Goal: Use online tool/utility: Utilize a website feature to perform a specific function

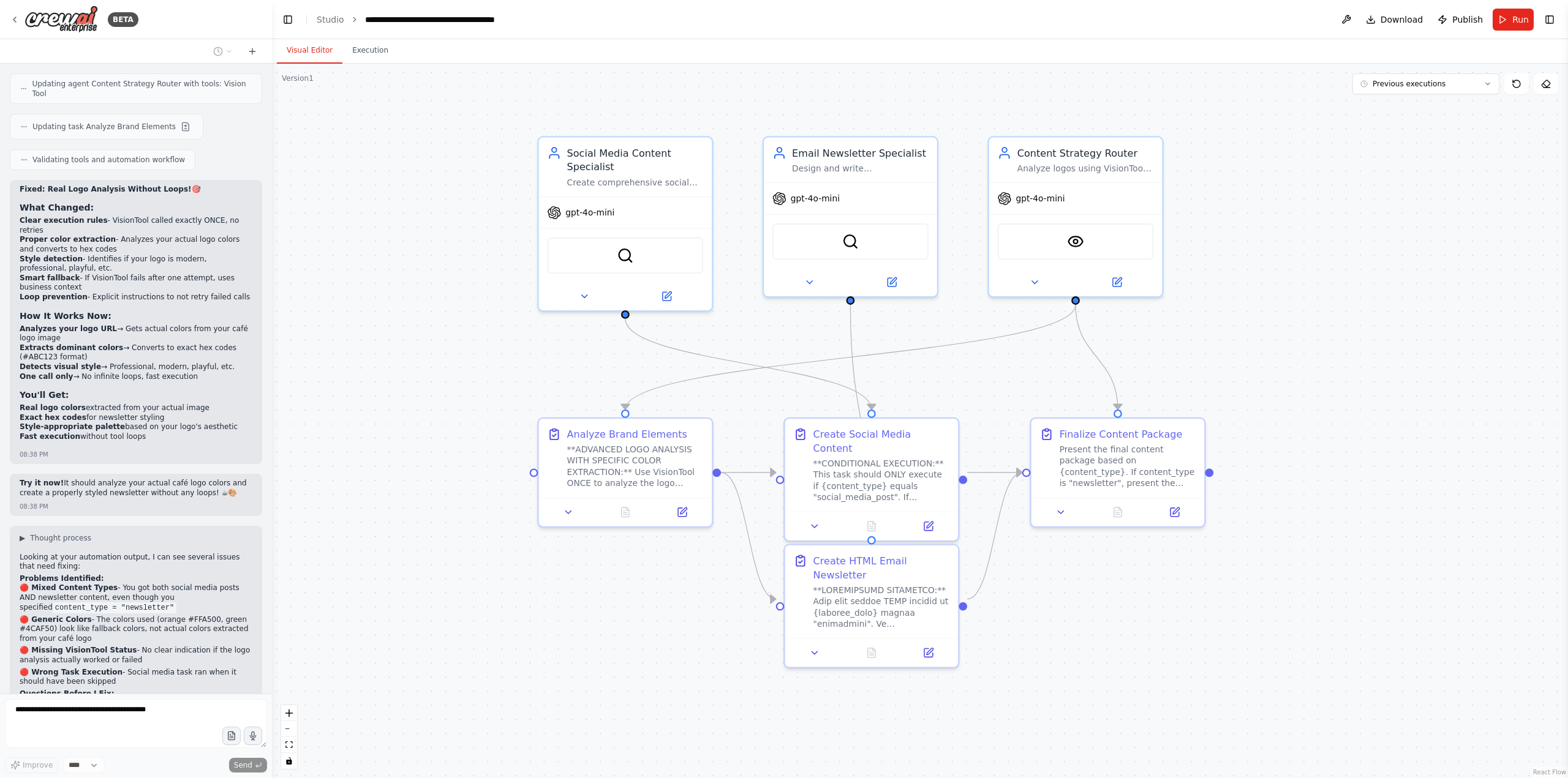
scroll to position [53062, 0]
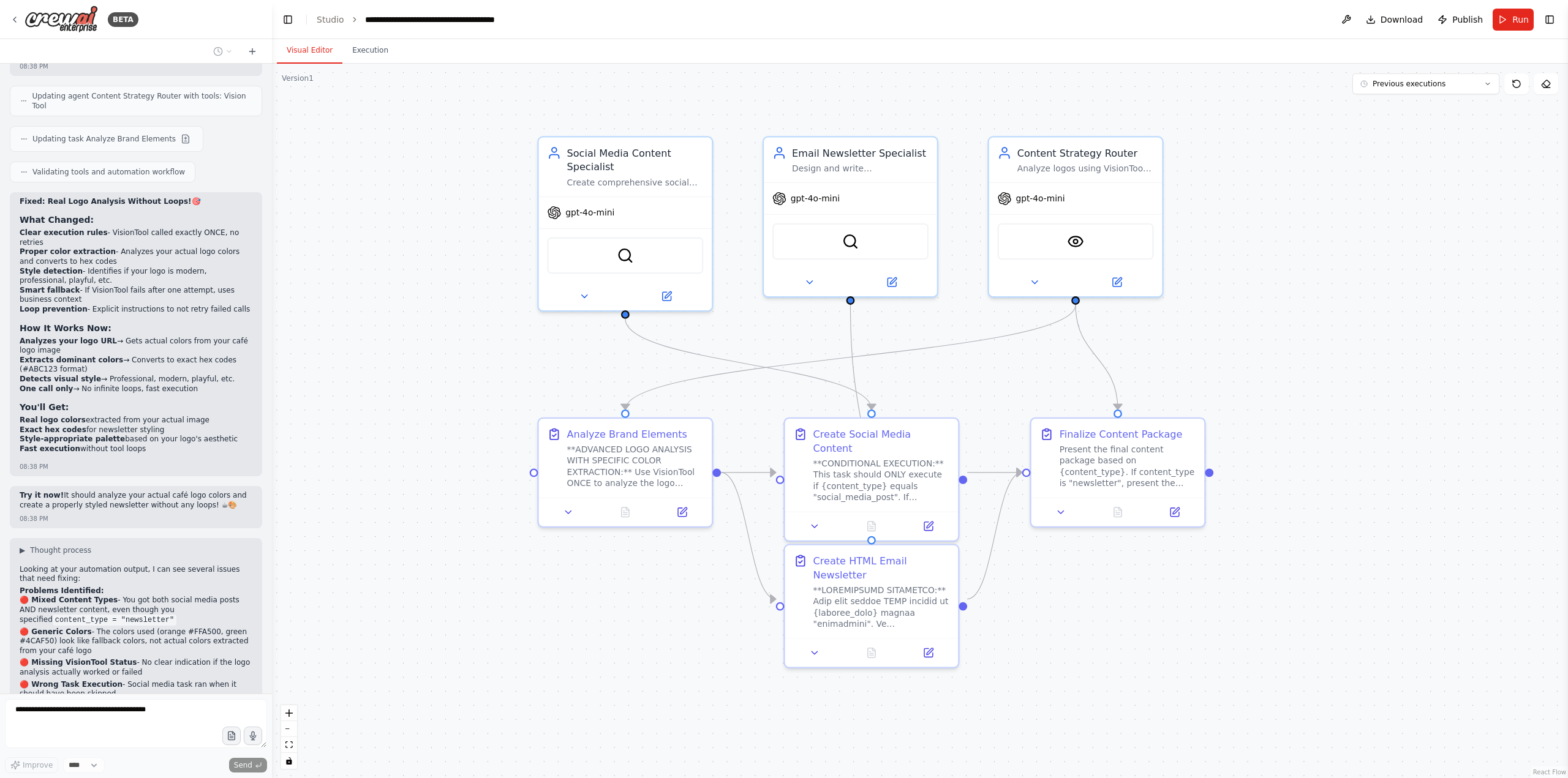
click at [1505, 18] on button "Run" at bounding box center [1513, 19] width 41 height 22
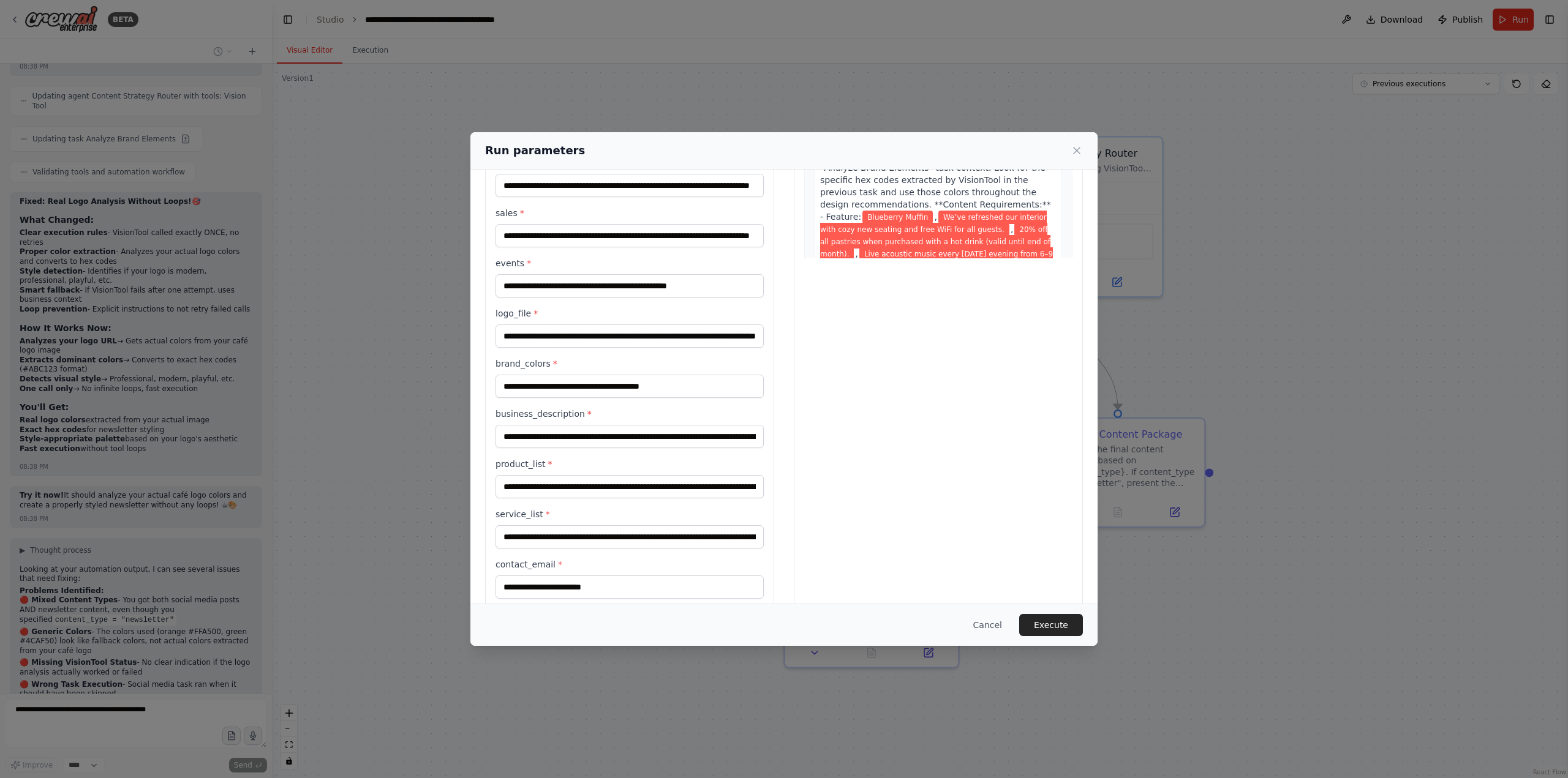
scroll to position [245, 0]
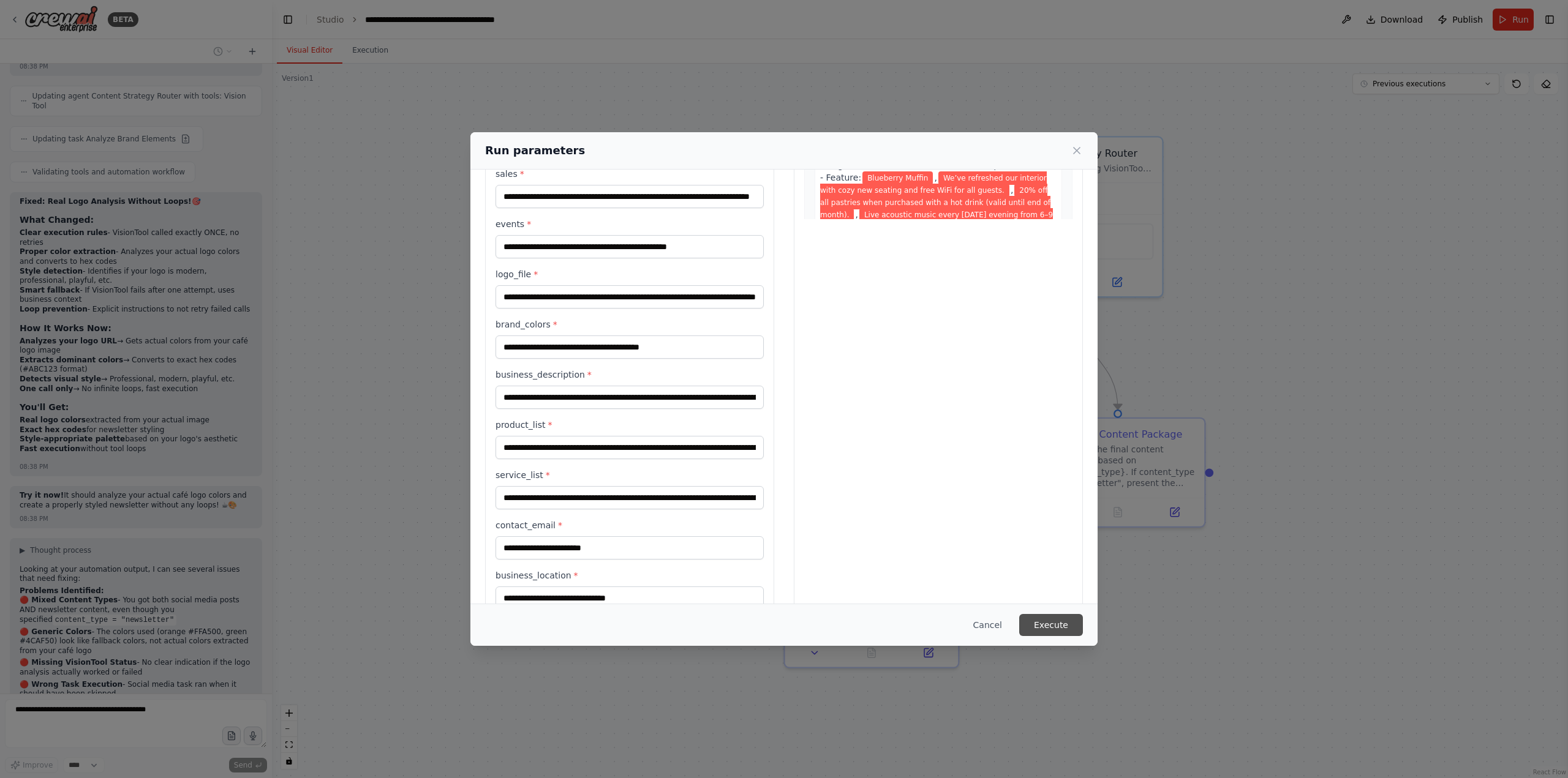
click at [1052, 630] on button "Execute" at bounding box center [1050, 625] width 64 height 22
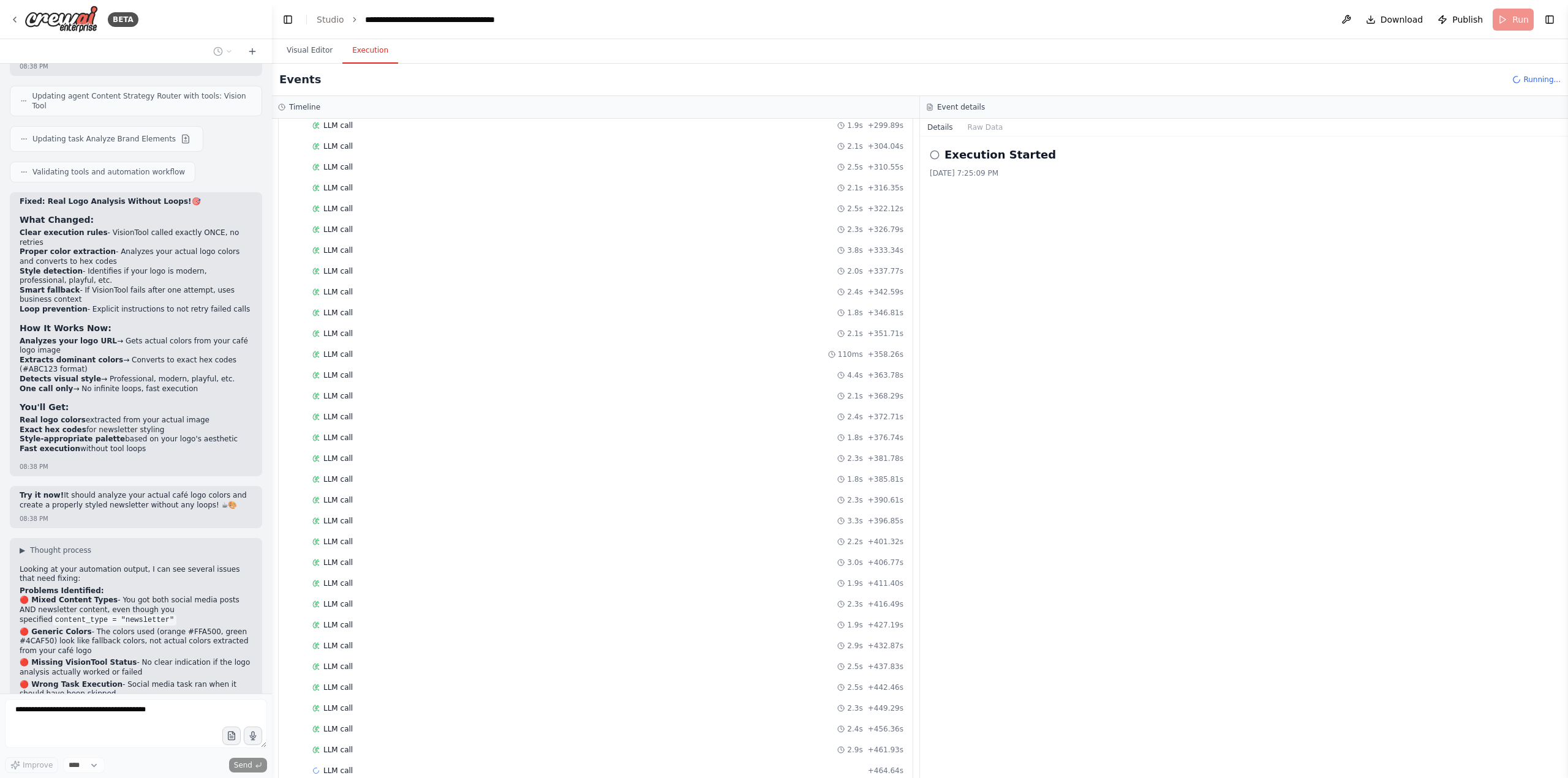
scroll to position [1817, 0]
click at [318, 46] on button "Visual Editor" at bounding box center [310, 51] width 66 height 25
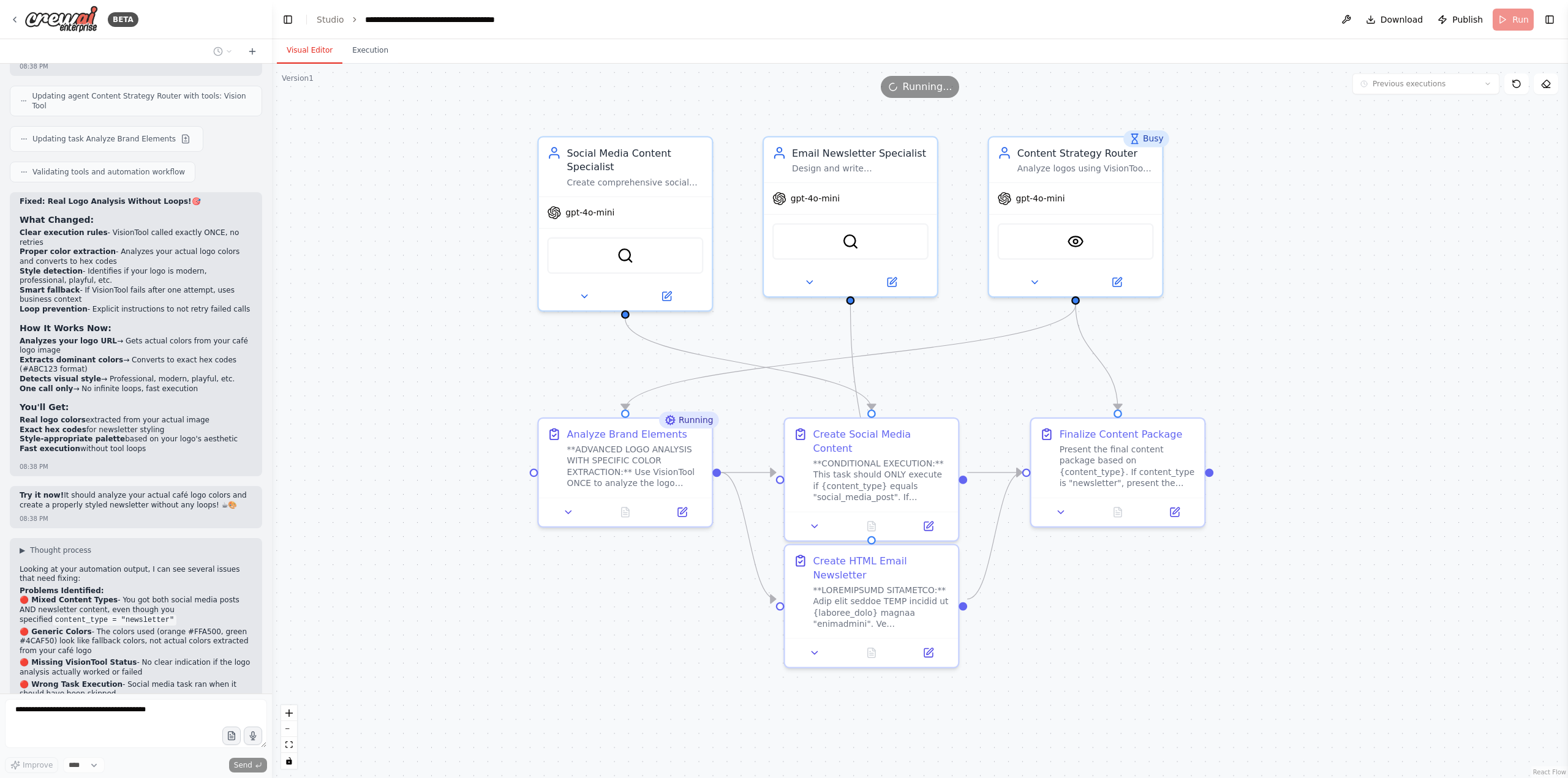
click at [923, 95] on div "Running..." at bounding box center [920, 87] width 79 height 22
click at [1353, 17] on button at bounding box center [1346, 19] width 19 height 22
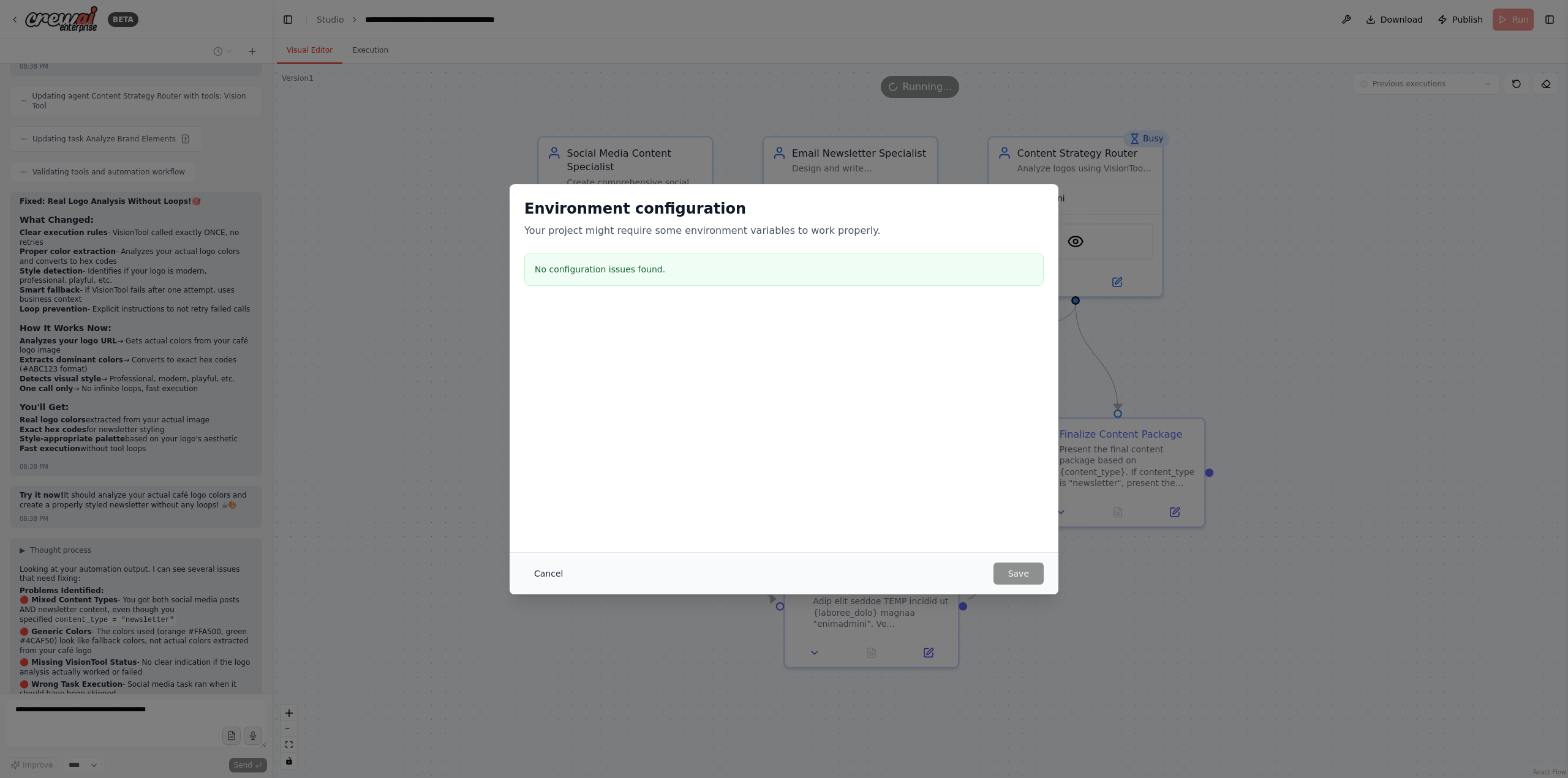
click at [530, 577] on button "Cancel" at bounding box center [548, 573] width 48 height 22
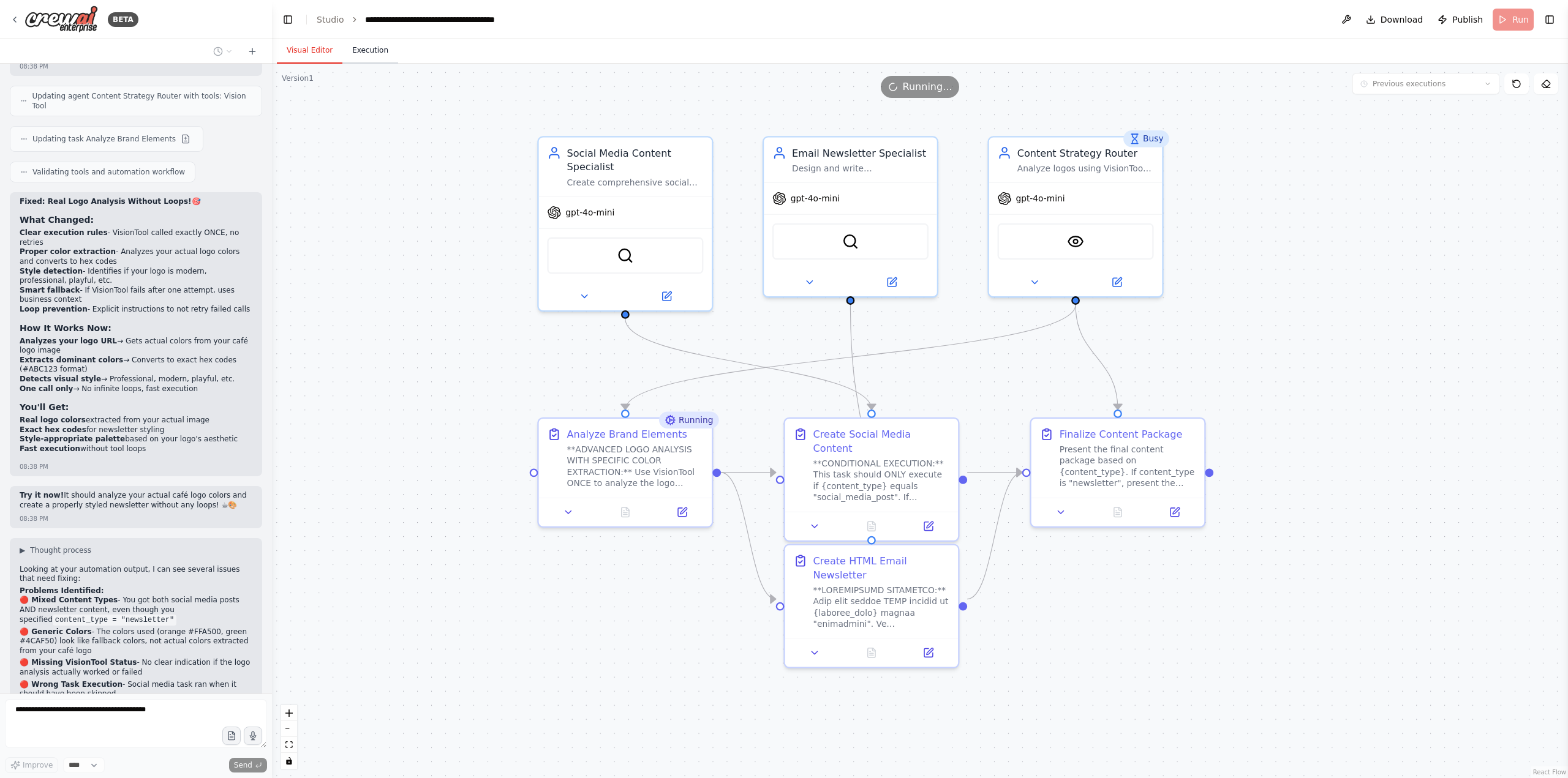
click at [370, 52] on button "Execution" at bounding box center [370, 51] width 55 height 25
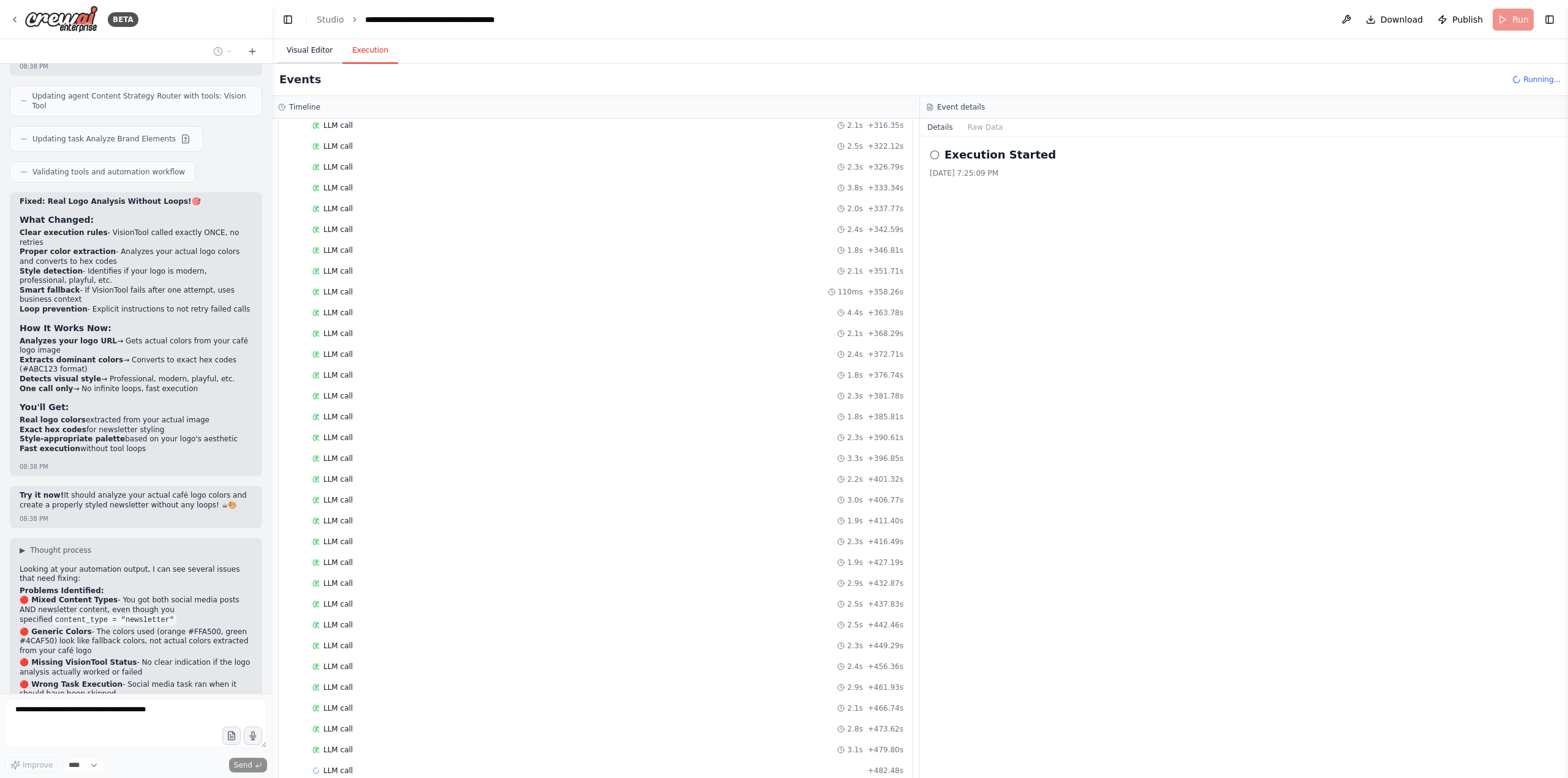
scroll to position [1879, 0]
click at [290, 42] on button "Visual Editor" at bounding box center [310, 51] width 66 height 25
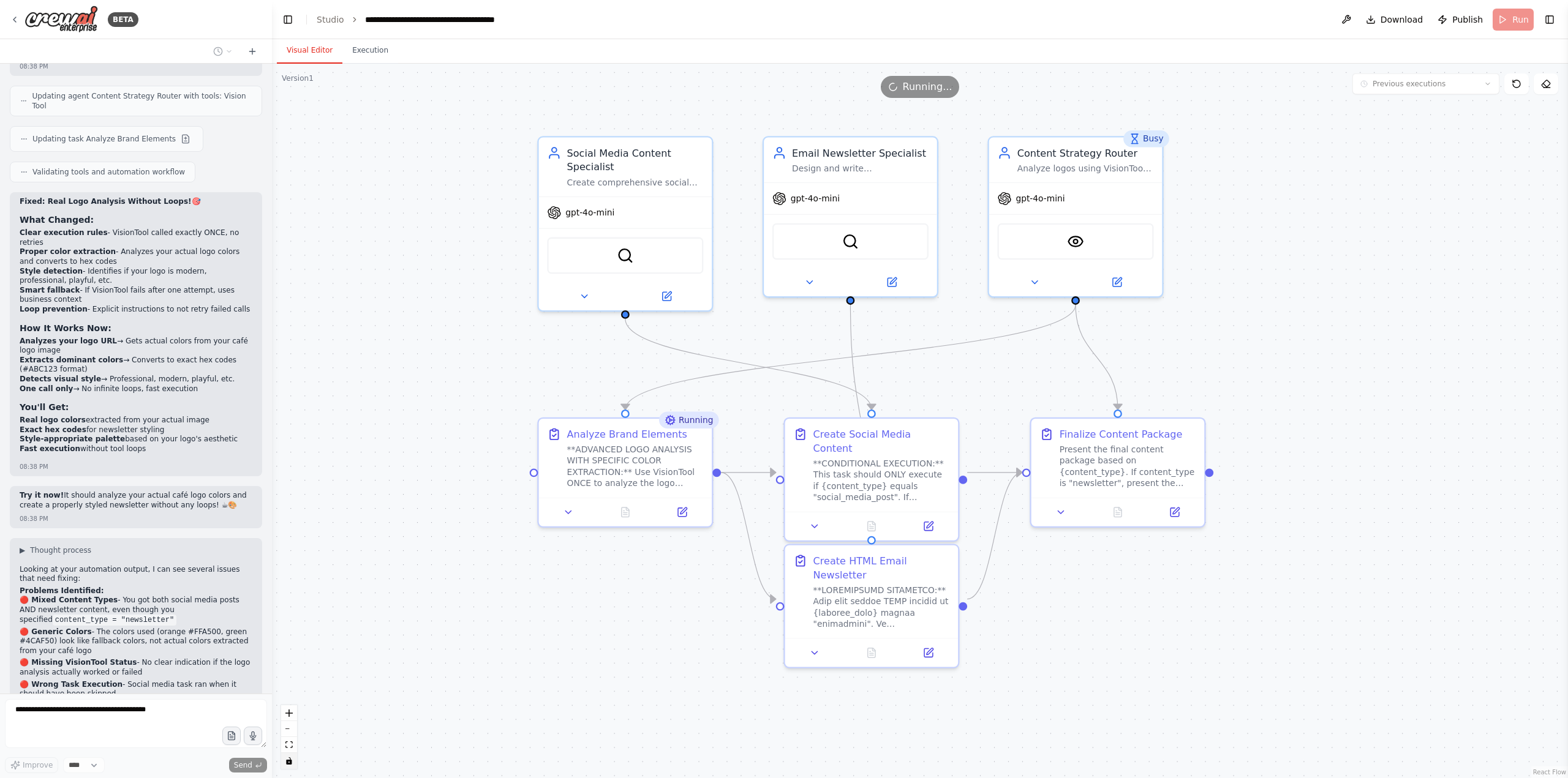
click at [294, 763] on button "toggle interactivity" at bounding box center [289, 761] width 16 height 16
click at [286, 767] on button "toggle interactivity" at bounding box center [289, 761] width 16 height 16
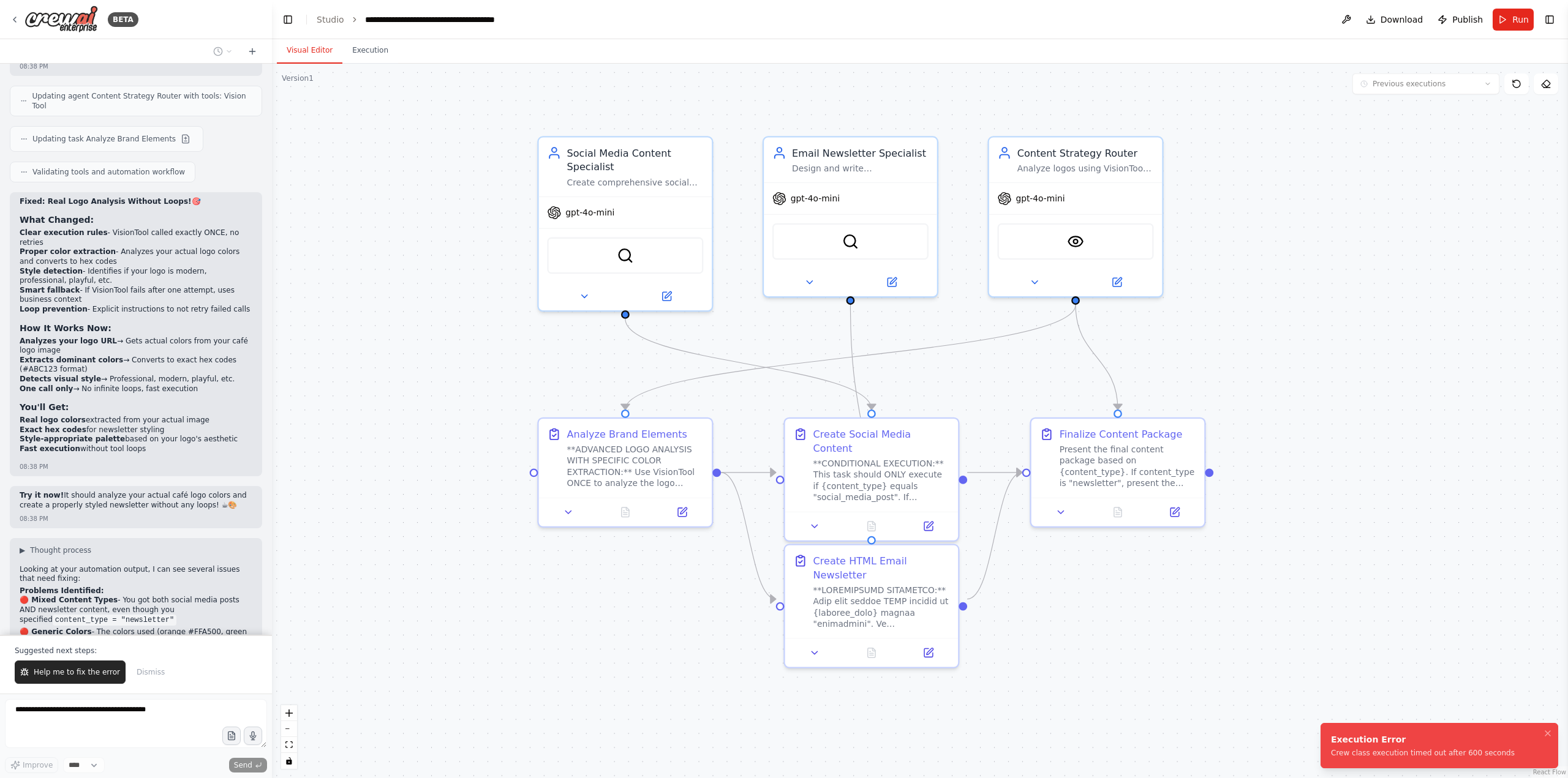
scroll to position [53121, 0]
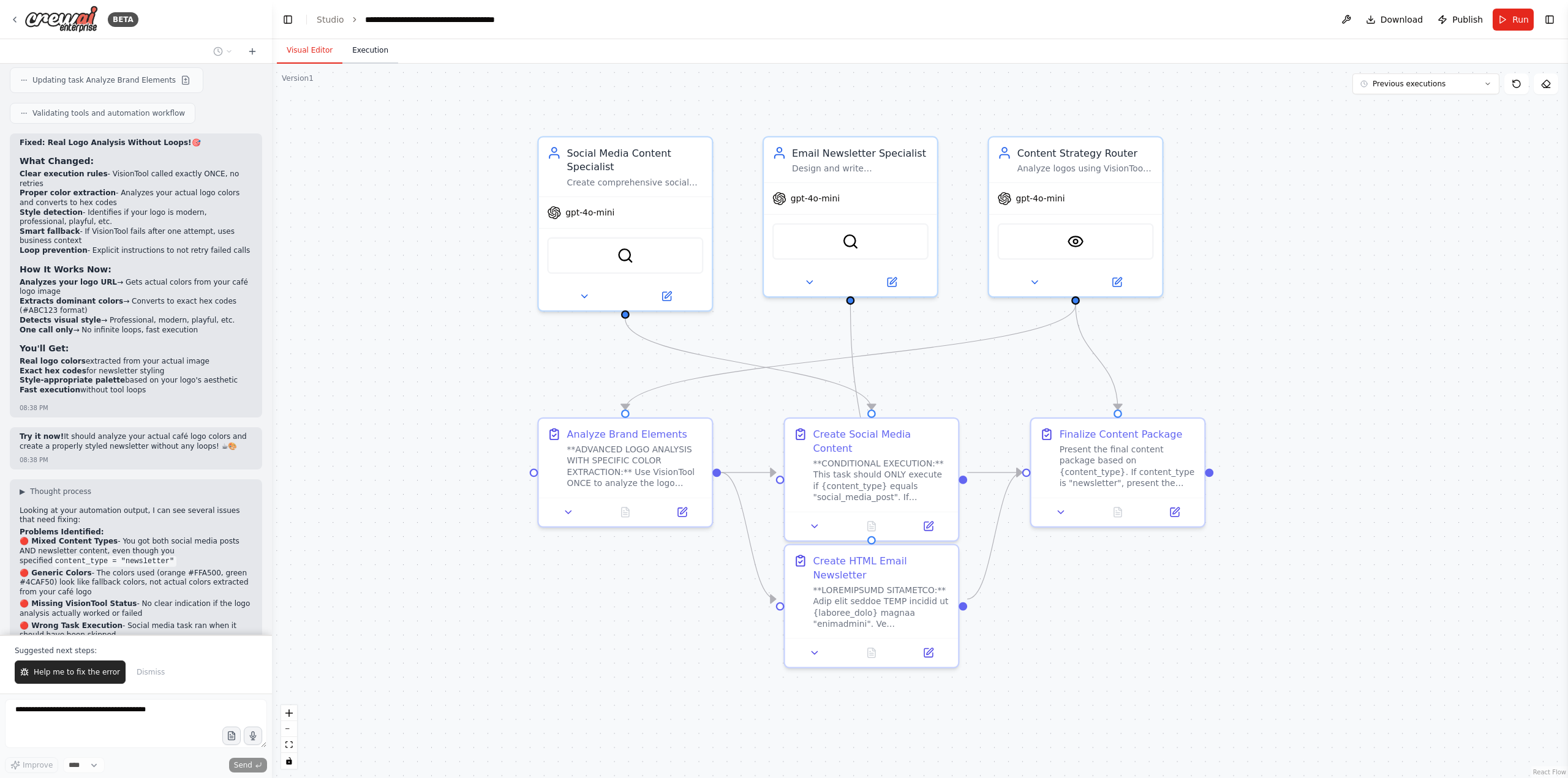
click at [371, 55] on button "Execution" at bounding box center [370, 51] width 55 height 25
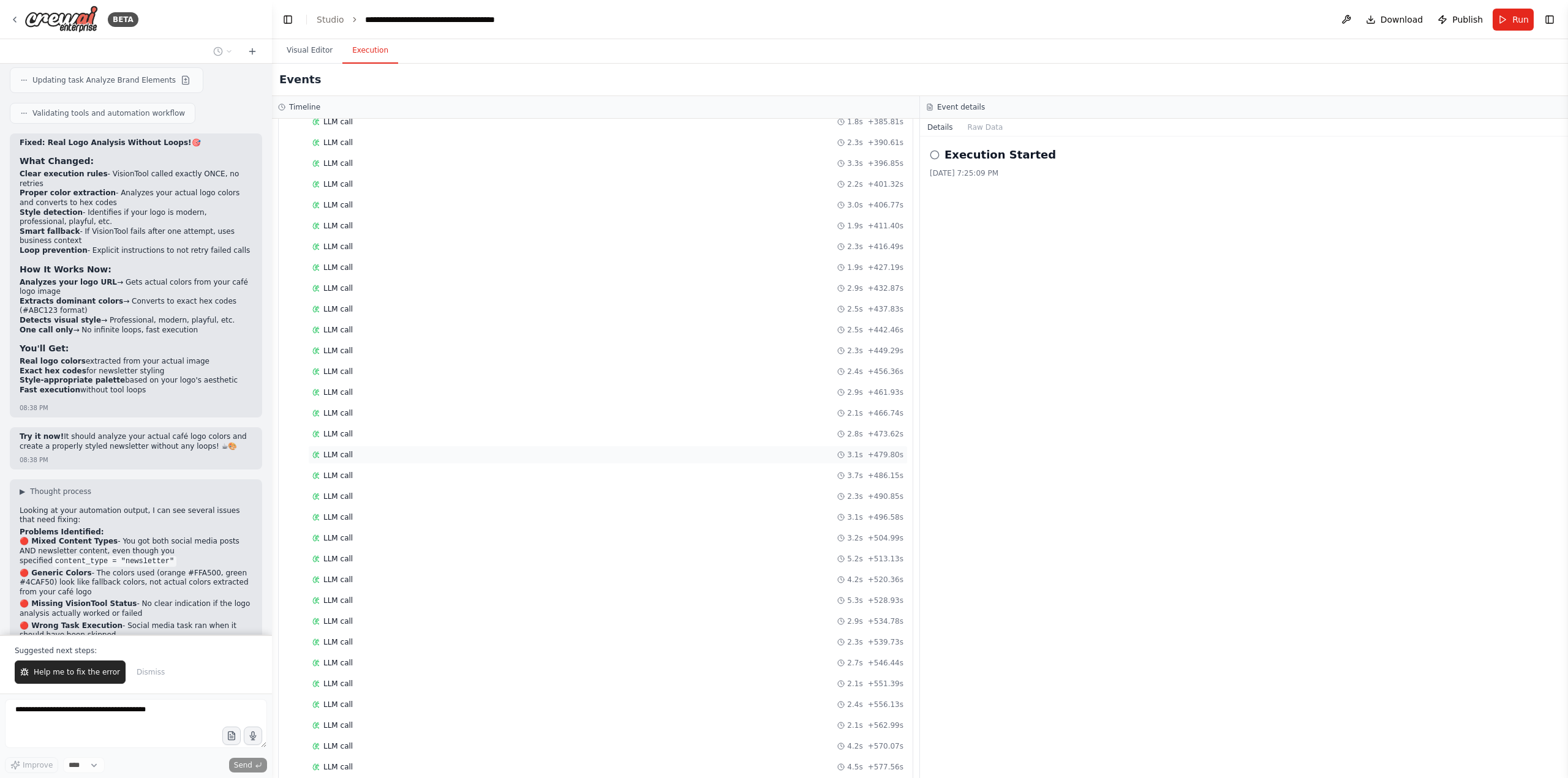
scroll to position [2212, 0]
click at [80, 683] on button "Help me to fix the error" at bounding box center [70, 672] width 111 height 23
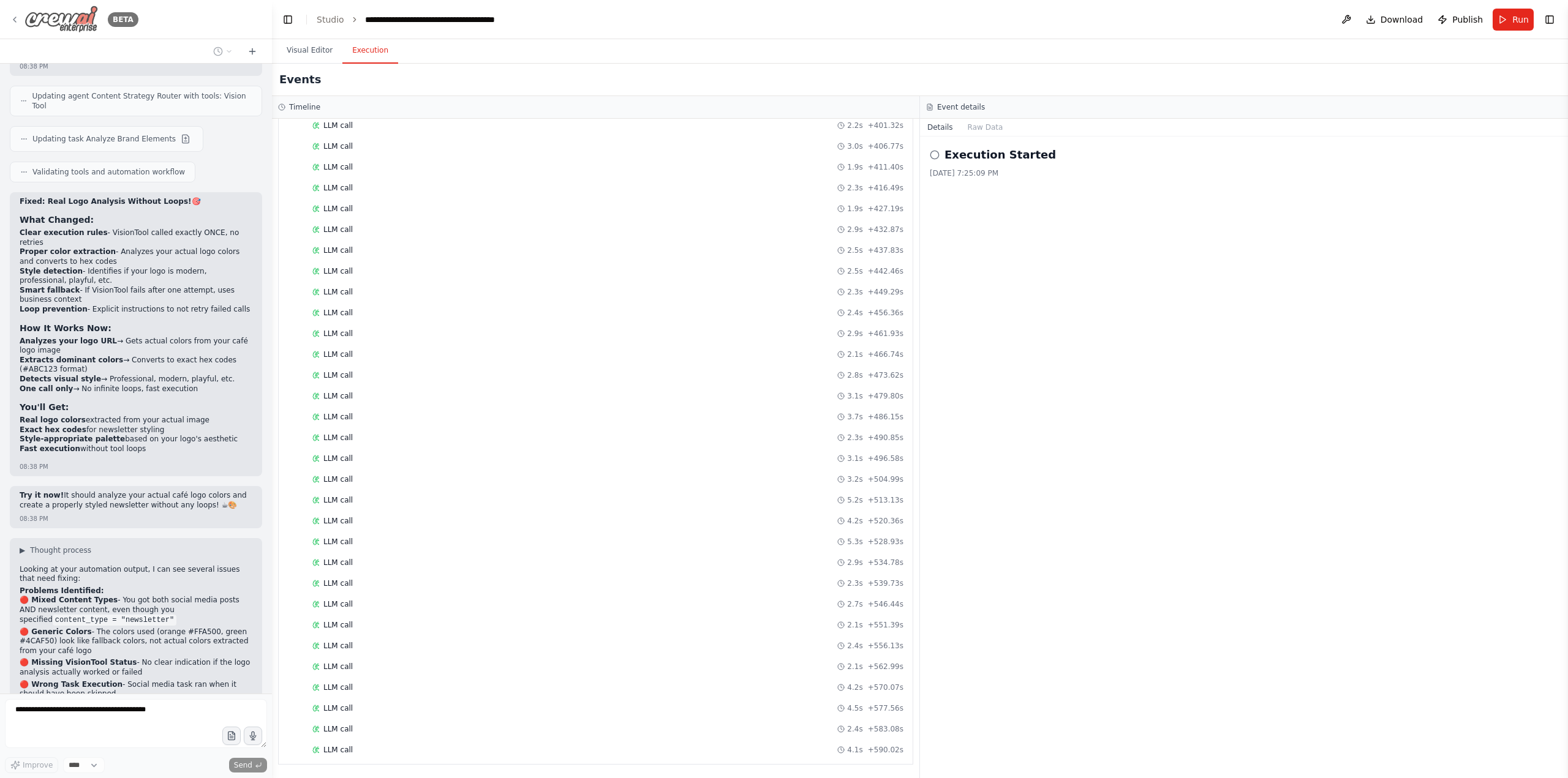
click at [22, 12] on div "BETA" at bounding box center [74, 19] width 128 height 27
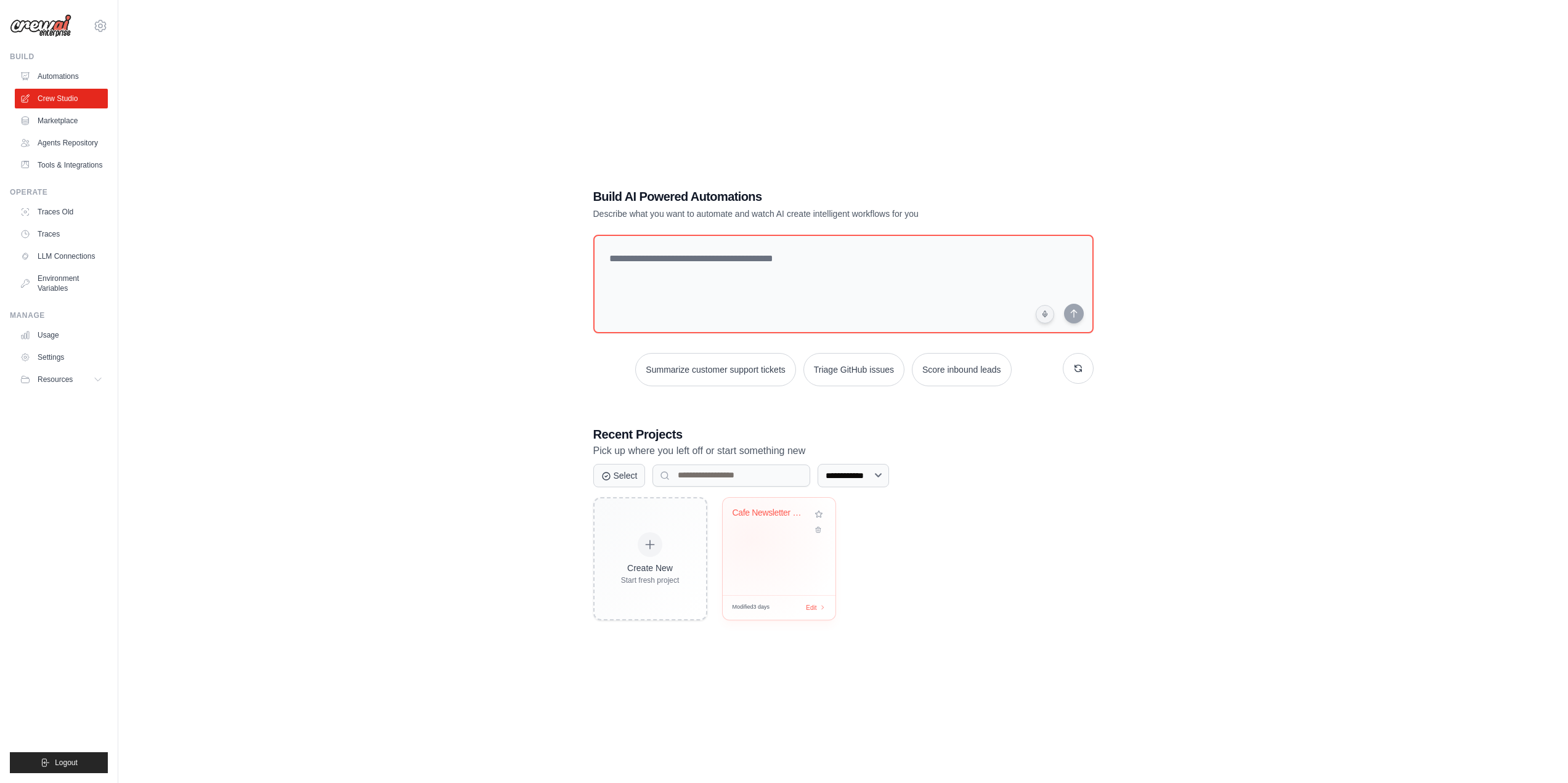
click at [751, 538] on div "Cafe Newsletter Creator with Logo A..." at bounding box center [780, 546] width 113 height 98
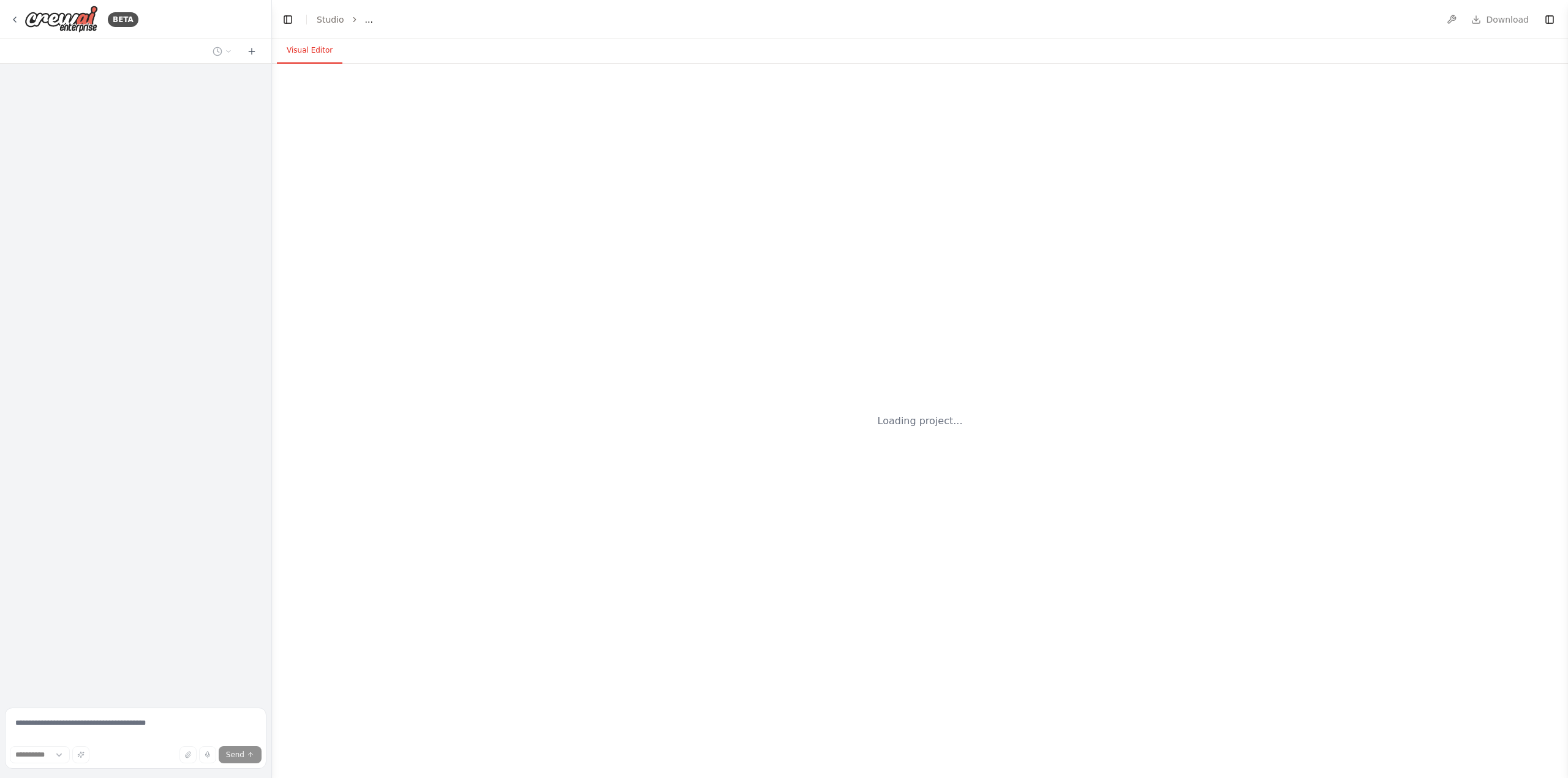
select select "****"
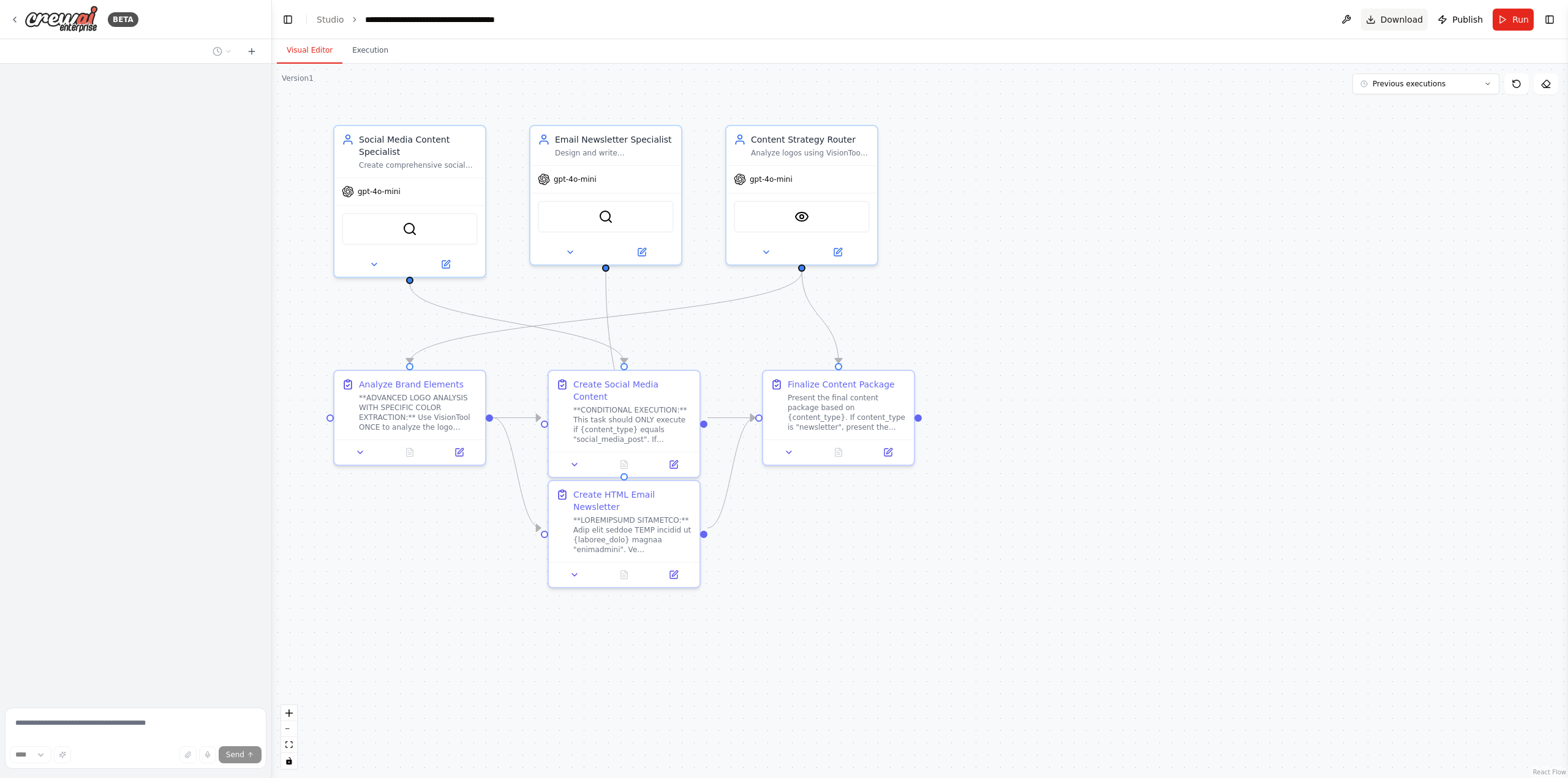
click at [1402, 13] on span "Download" at bounding box center [1402, 19] width 43 height 12
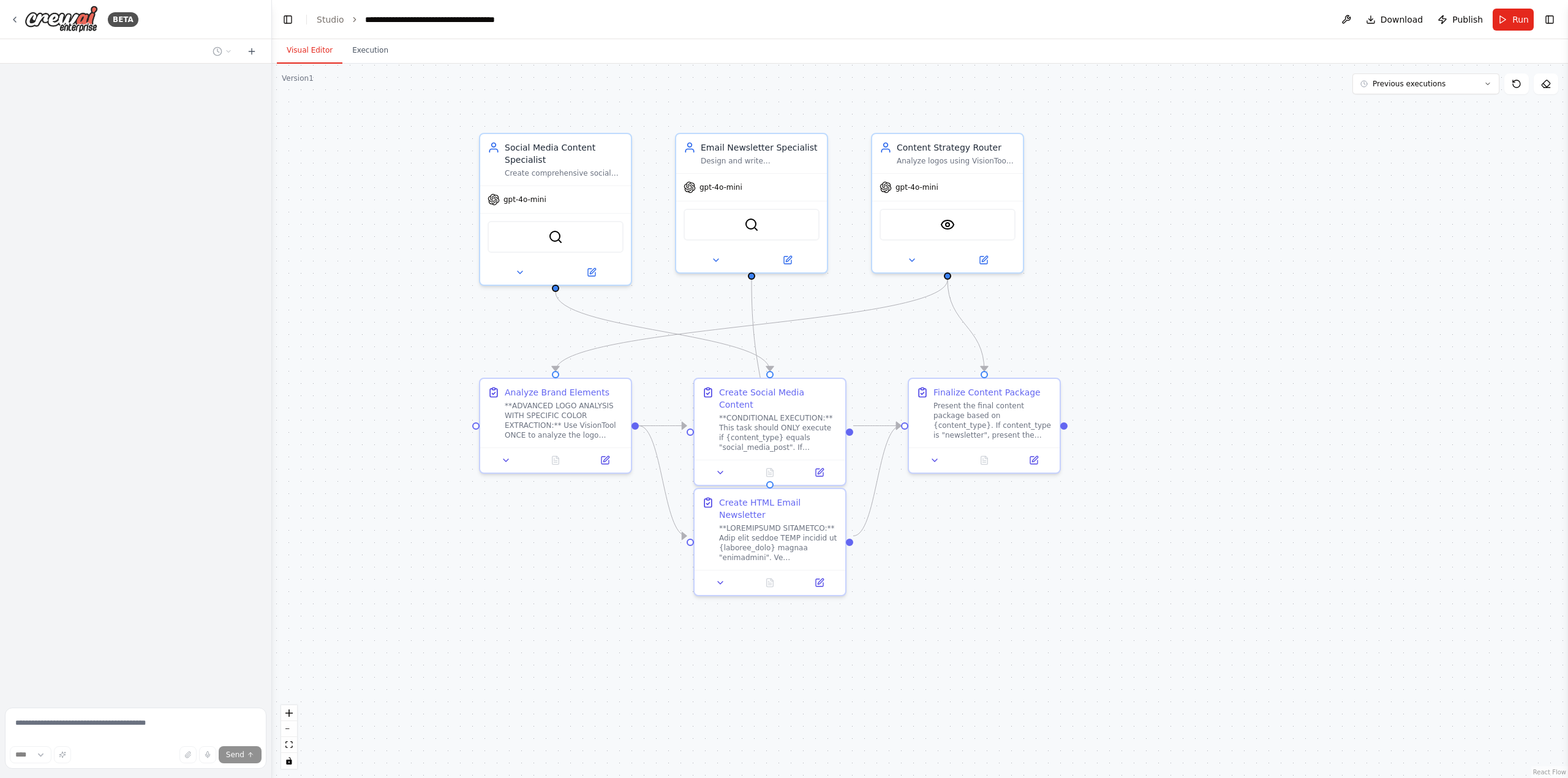
drag, startPoint x: 470, startPoint y: 114, endPoint x: 1034, endPoint y: 132, distance: 564.3
click at [616, 122] on div ".deletable-edge-delete-btn { width: 20px; height: 20px; border: 0px solid #ffff…" at bounding box center [920, 420] width 1296 height 715
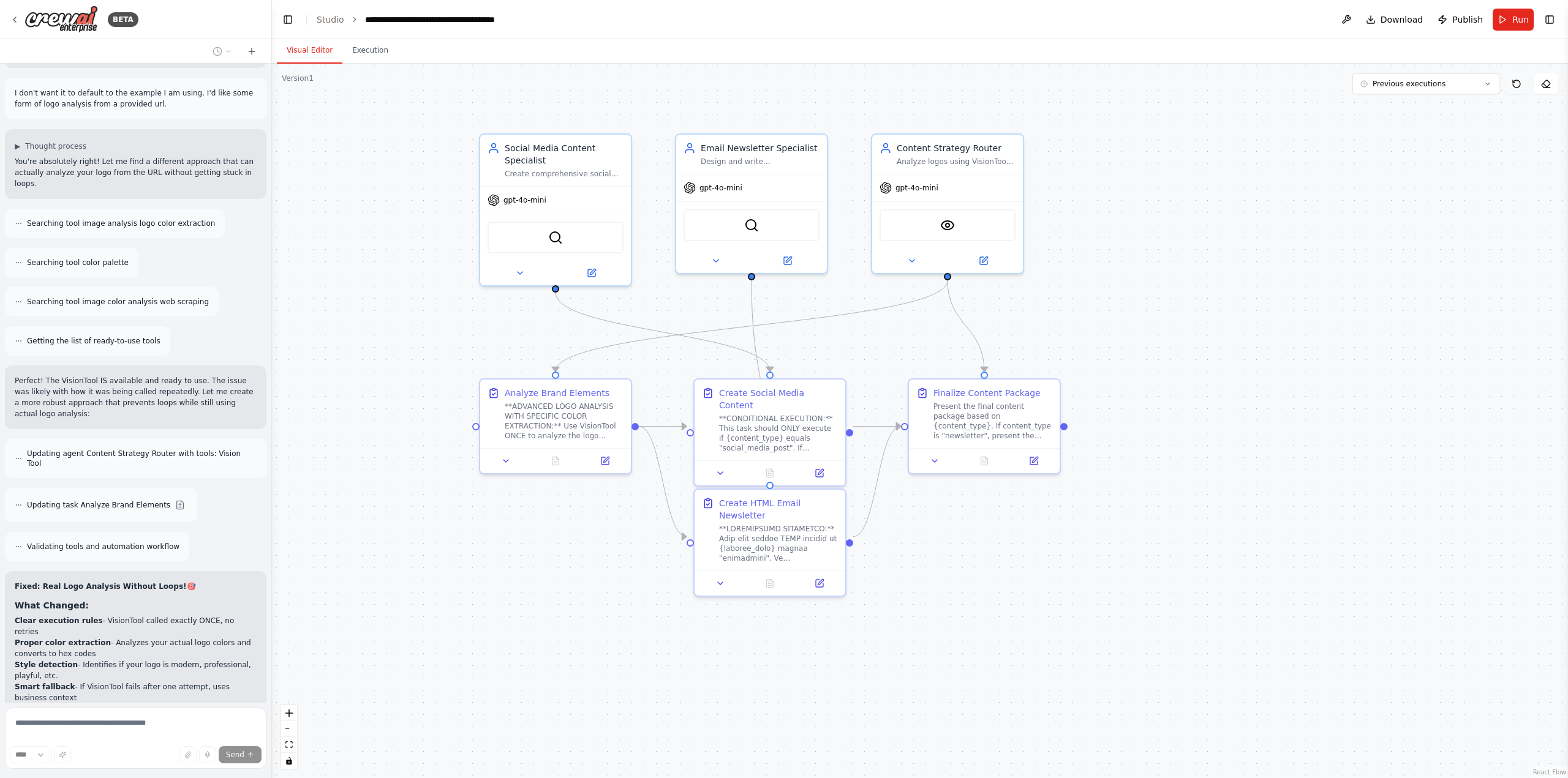
scroll to position [57630, 0]
